Goal: Transaction & Acquisition: Book appointment/travel/reservation

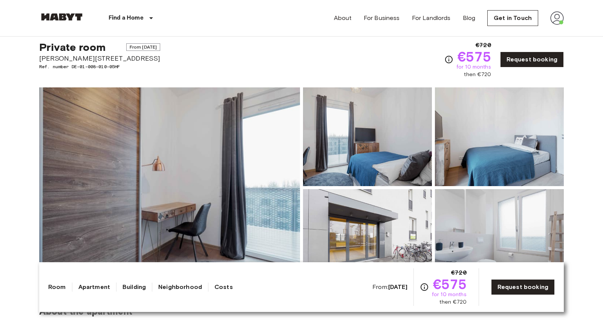
scroll to position [15, 0]
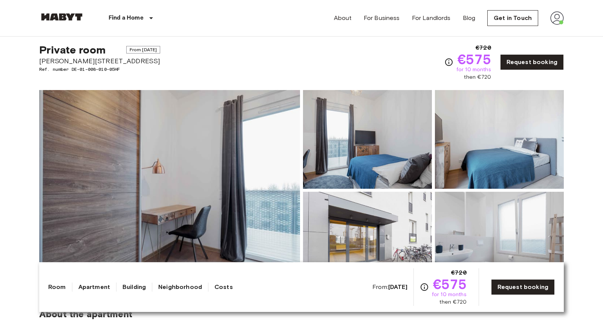
drag, startPoint x: 112, startPoint y: 49, endPoint x: 154, endPoint y: 52, distance: 42.3
click at [154, 52] on span "From Oct 19 2025" at bounding box center [143, 50] width 34 height 8
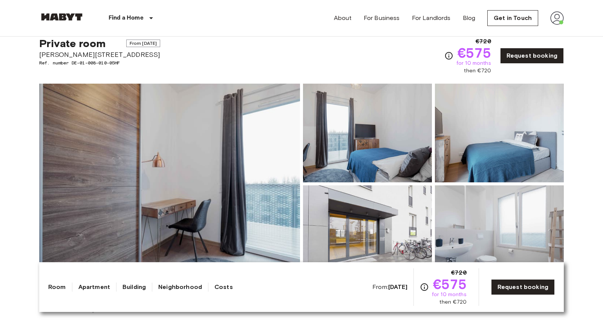
scroll to position [12, 0]
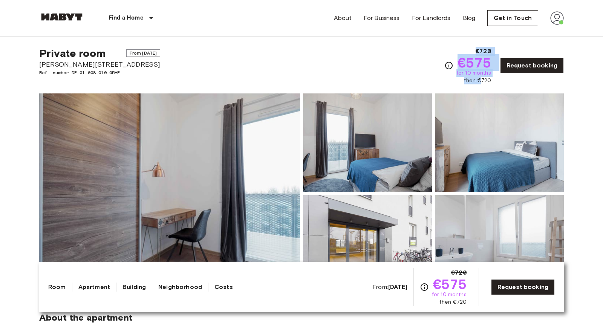
drag, startPoint x: 443, startPoint y: 58, endPoint x: 491, endPoint y: 83, distance: 53.6
click at [491, 83] on div "Private room From Oct 19 2025 Klara Franke Straße 16 Ref. number DE-01-008-010-…" at bounding box center [301, 61] width 525 height 47
click at [491, 83] on span "then €720" at bounding box center [477, 81] width 27 height 8
drag, startPoint x: 497, startPoint y: 83, endPoint x: 453, endPoint y: 45, distance: 58.3
click at [453, 45] on div "Private room From Oct 19 2025 Klara Franke Straße 16 Ref. number DE-01-008-010-…" at bounding box center [301, 61] width 525 height 47
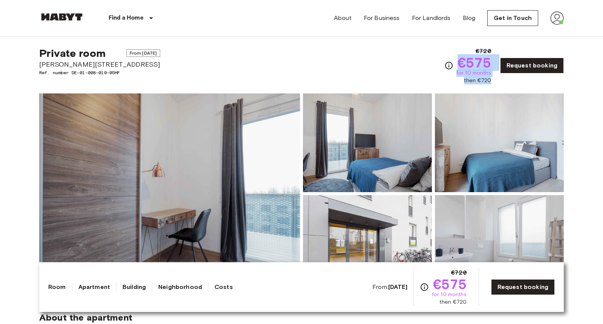
click at [453, 45] on div "Private room From Oct 19 2025 Klara Franke Straße 16 Ref. number DE-01-008-010-…" at bounding box center [301, 61] width 525 height 47
